Goal: Transaction & Acquisition: Purchase product/service

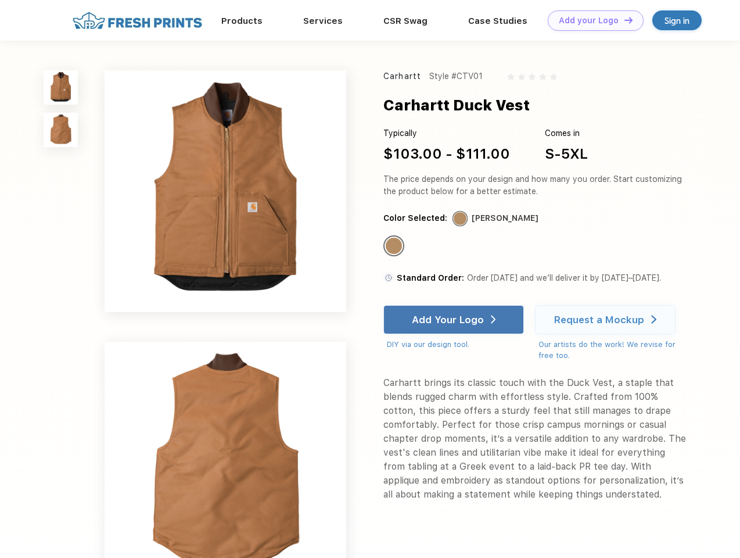
click at [591, 20] on link "Add your Logo Design Tool" at bounding box center [596, 20] width 96 height 20
click at [0, 0] on div "Design Tool" at bounding box center [0, 0] width 0 height 0
click at [623, 20] on link "Add your Logo Design Tool" at bounding box center [596, 20] width 96 height 20
click at [61, 87] on img at bounding box center [61, 87] width 34 height 34
click at [61, 130] on img at bounding box center [61, 130] width 34 height 34
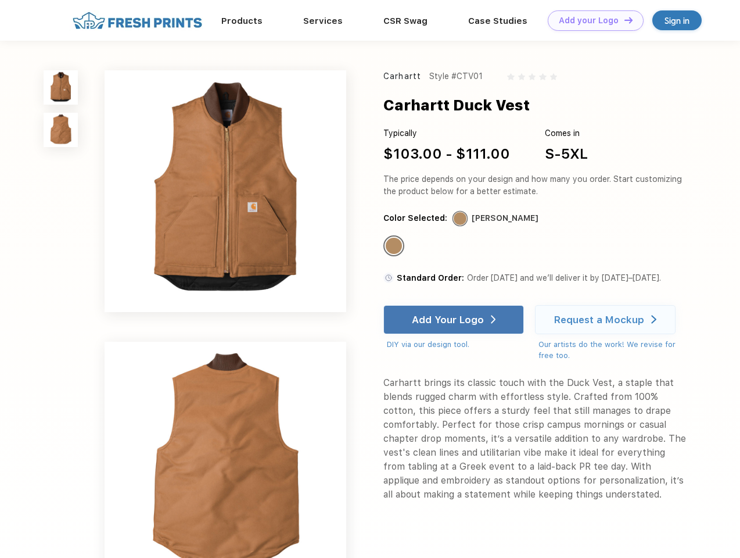
click at [395, 246] on div "Standard Color" at bounding box center [394, 246] width 16 height 16
click at [455, 320] on div "Add Your Logo" at bounding box center [448, 320] width 72 height 12
click at [607, 320] on div "Request a Mockup" at bounding box center [599, 320] width 90 height 12
